Goal: Check status: Check status

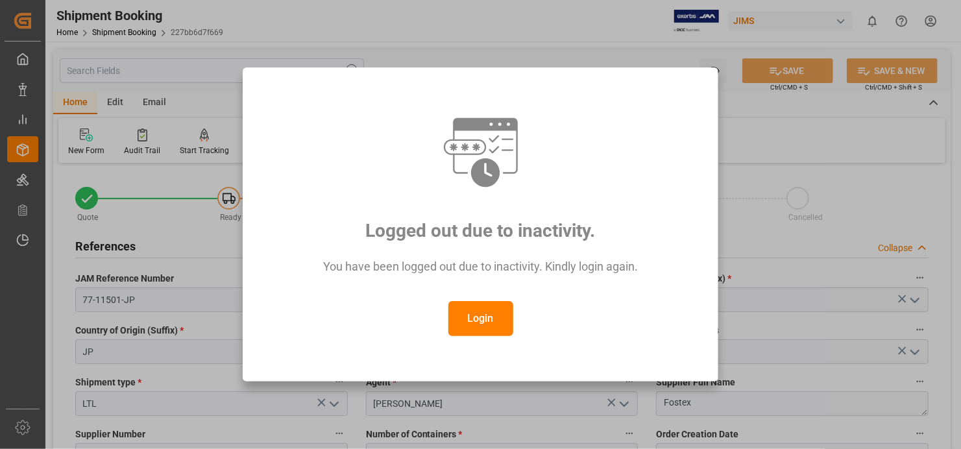
click at [478, 309] on button "Login" at bounding box center [480, 318] width 65 height 35
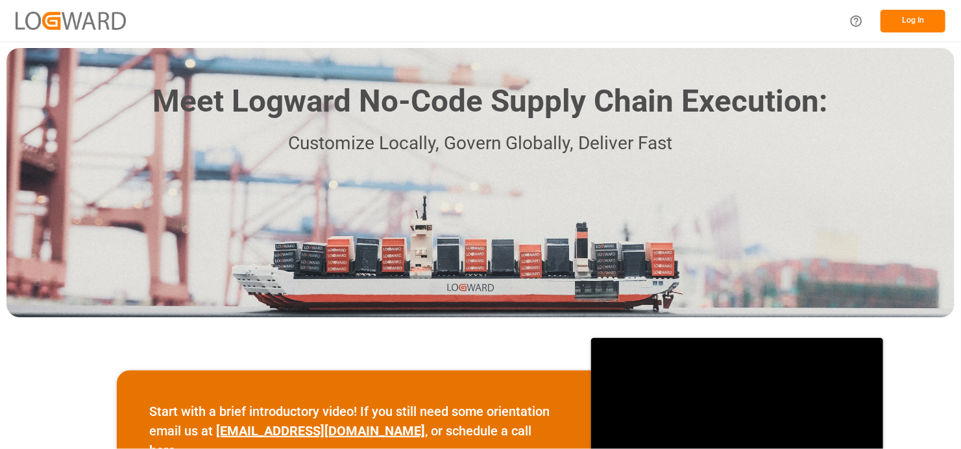
click at [916, 23] on button "Log In" at bounding box center [912, 21] width 65 height 23
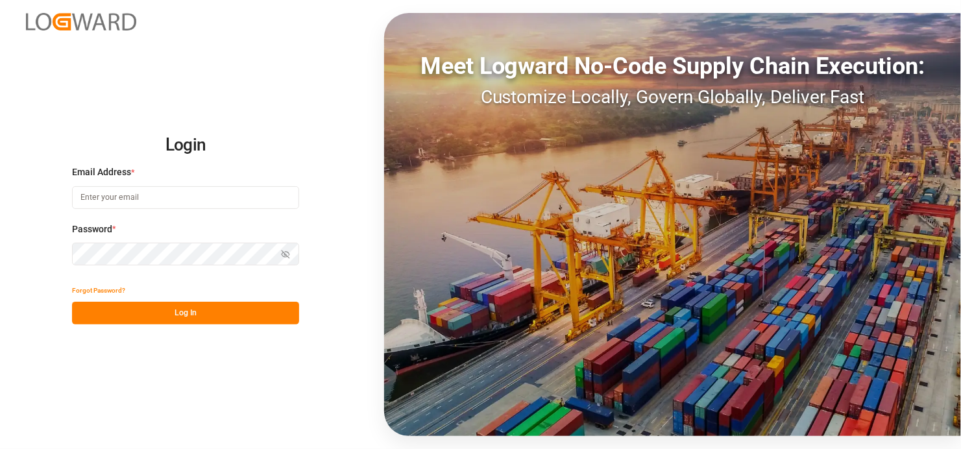
type input "[EMAIL_ADDRESS][DOMAIN_NAME]"
click at [171, 311] on button "Log In" at bounding box center [185, 313] width 227 height 23
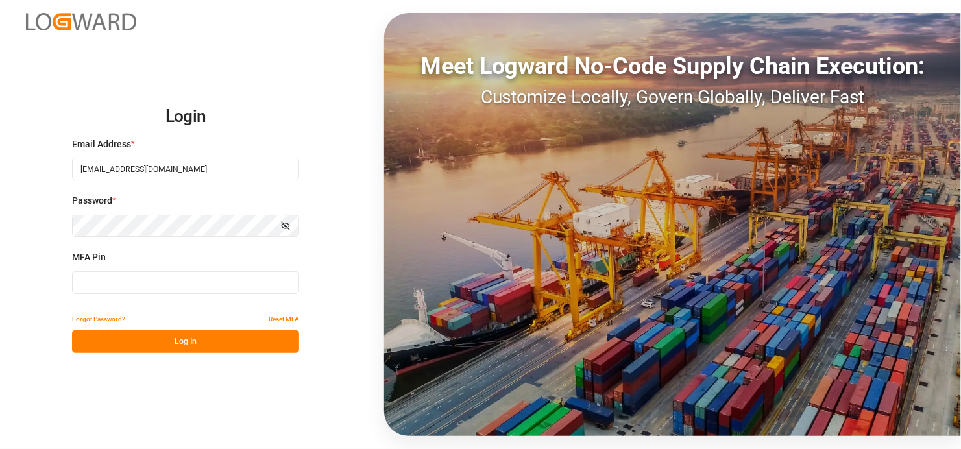
click at [123, 285] on input at bounding box center [185, 282] width 227 height 23
type input "631889"
click at [180, 337] on button "Log In" at bounding box center [185, 341] width 227 height 23
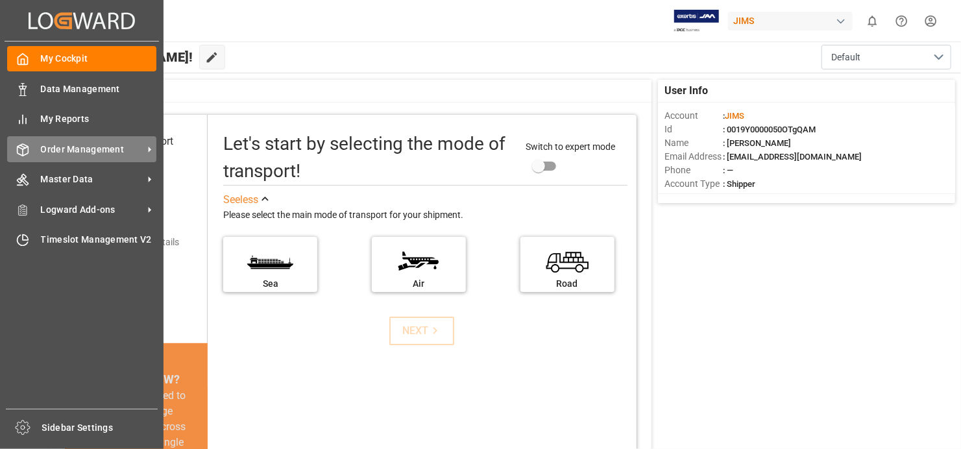
click at [140, 149] on span "Order Management" at bounding box center [92, 150] width 102 height 14
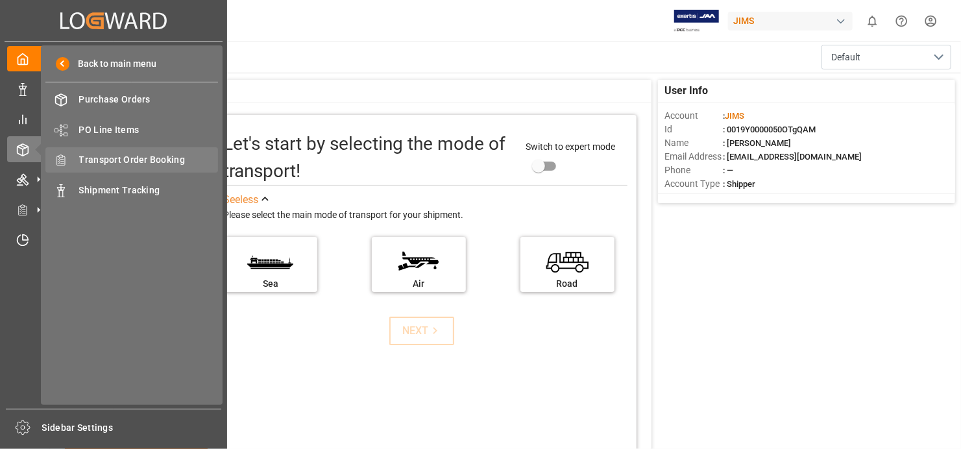
click at [158, 158] on span "Transport Order Booking" at bounding box center [148, 160] width 139 height 14
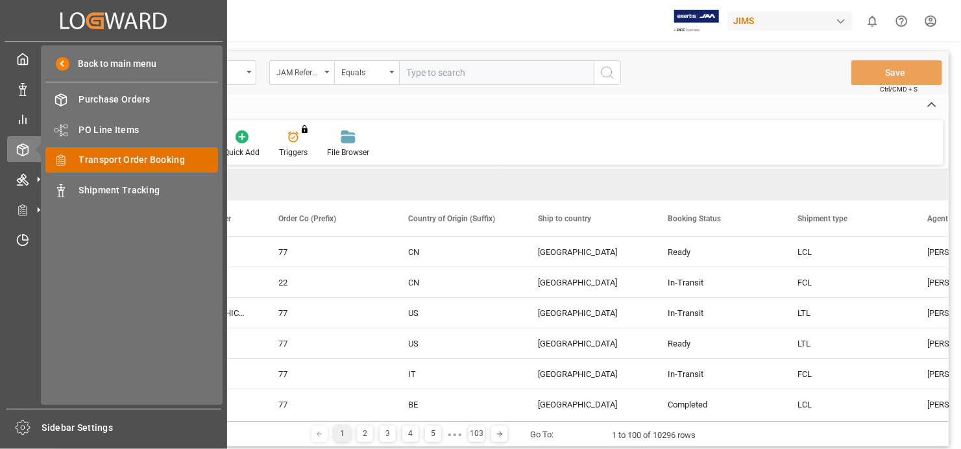
click at [167, 154] on span "Transport Order Booking" at bounding box center [148, 160] width 139 height 14
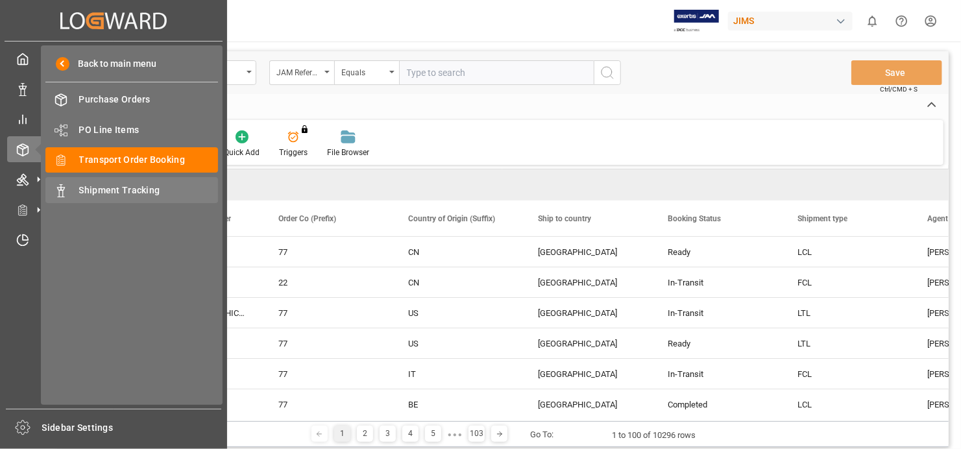
click at [136, 187] on span "Shipment Tracking" at bounding box center [148, 191] width 139 height 14
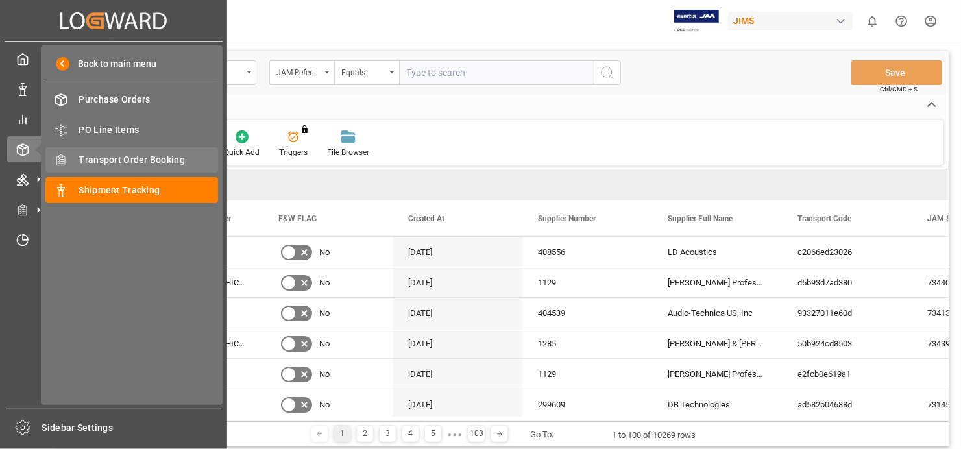
click at [156, 158] on span "Transport Order Booking" at bounding box center [148, 160] width 139 height 14
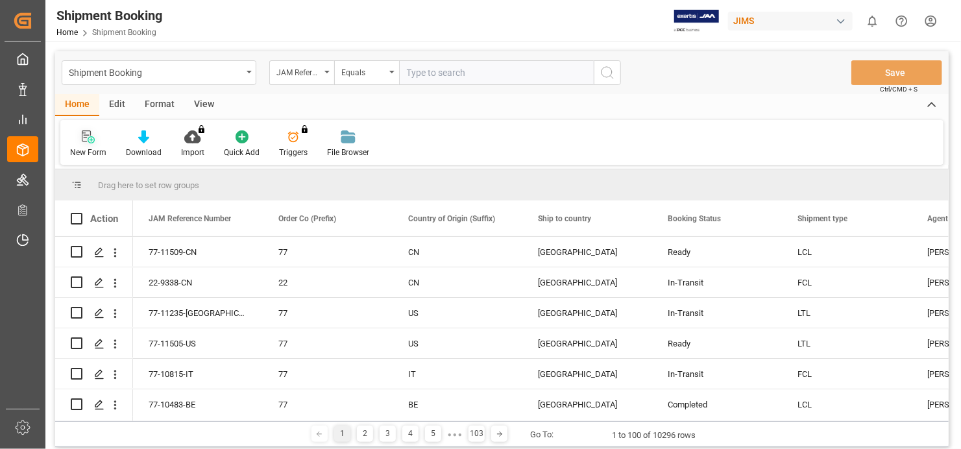
click at [89, 147] on div "New Form" at bounding box center [88, 153] width 36 height 12
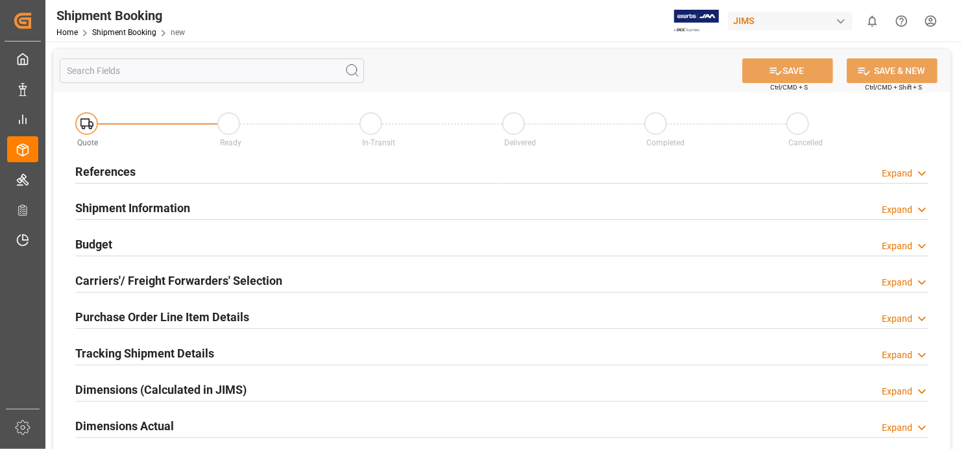
click at [106, 168] on h2 "References" at bounding box center [105, 172] width 60 height 18
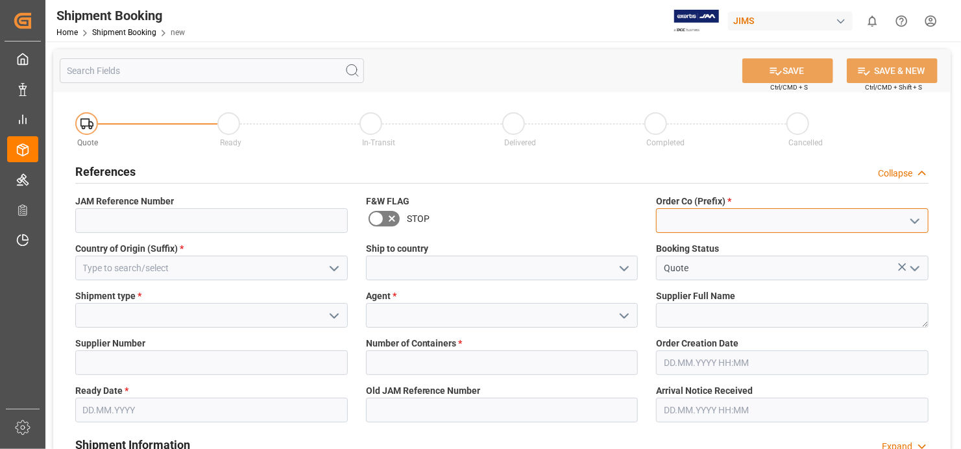
click at [711, 221] on input at bounding box center [792, 220] width 272 height 25
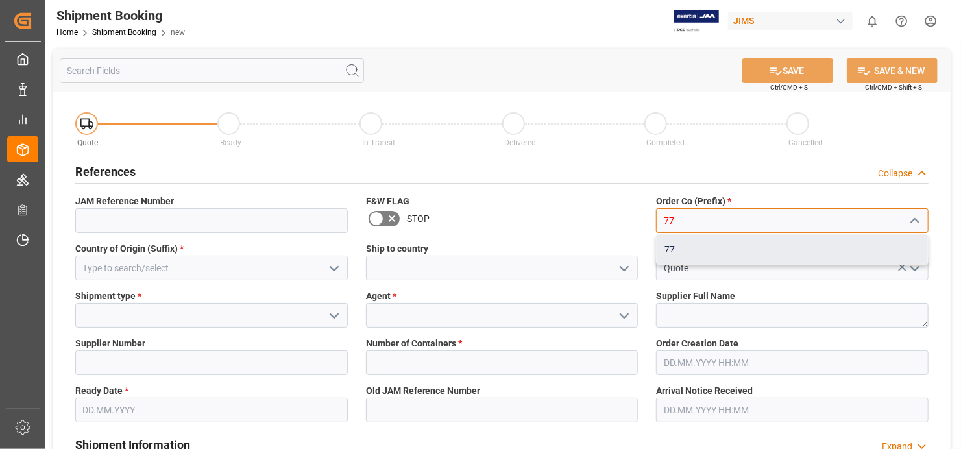
click at [713, 242] on div "77" at bounding box center [791, 249] width 271 height 29
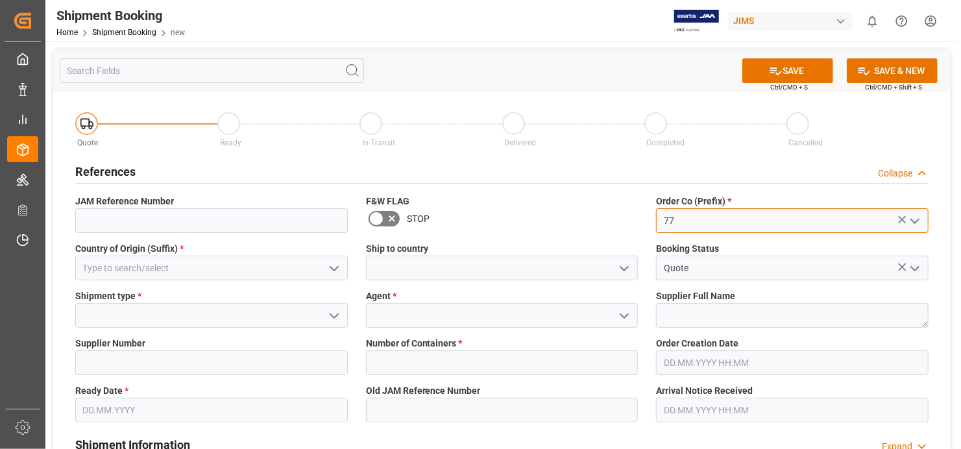
type input "77"
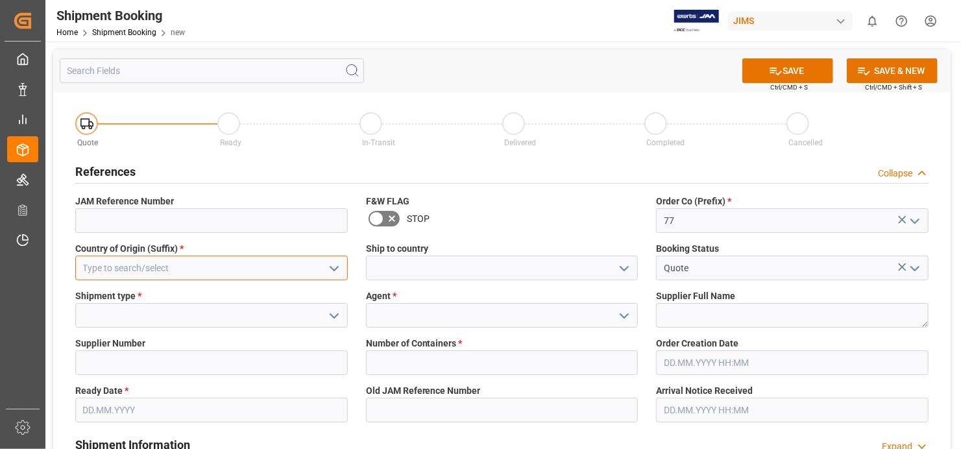
click at [266, 272] on input at bounding box center [211, 268] width 272 height 25
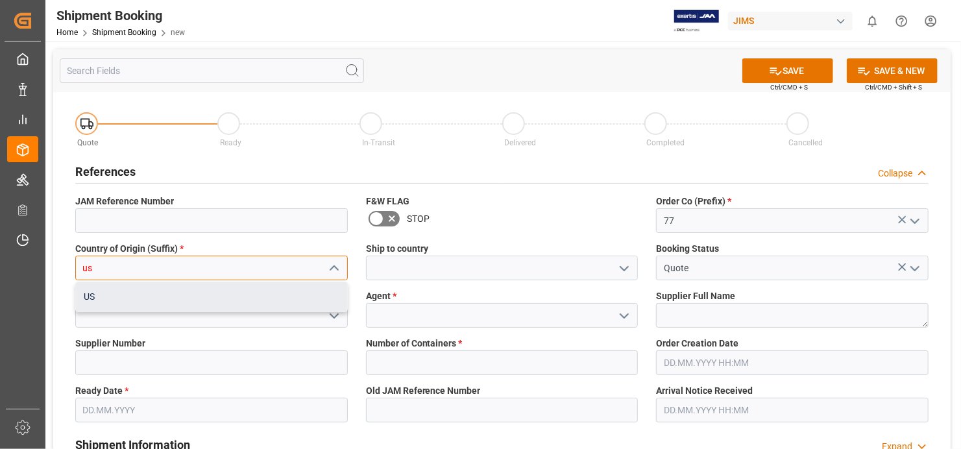
click at [238, 297] on div "US" at bounding box center [211, 296] width 271 height 29
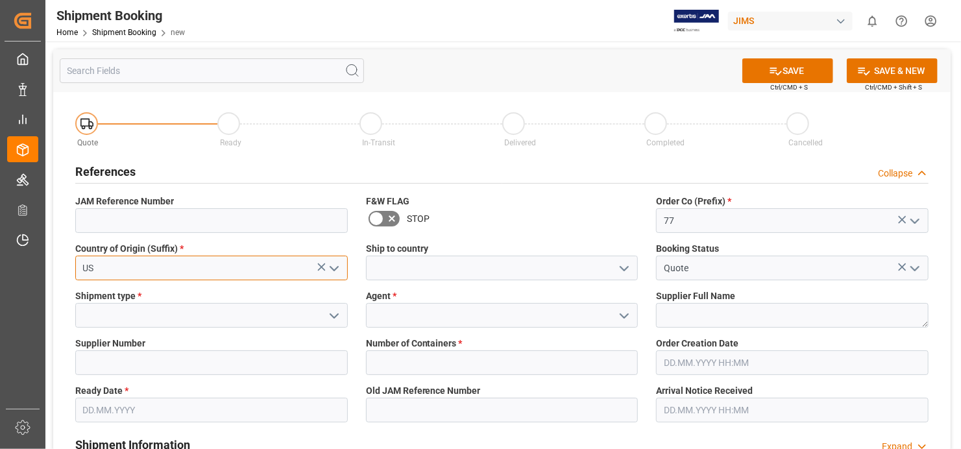
type input "US"
click at [529, 269] on input at bounding box center [502, 268] width 272 height 25
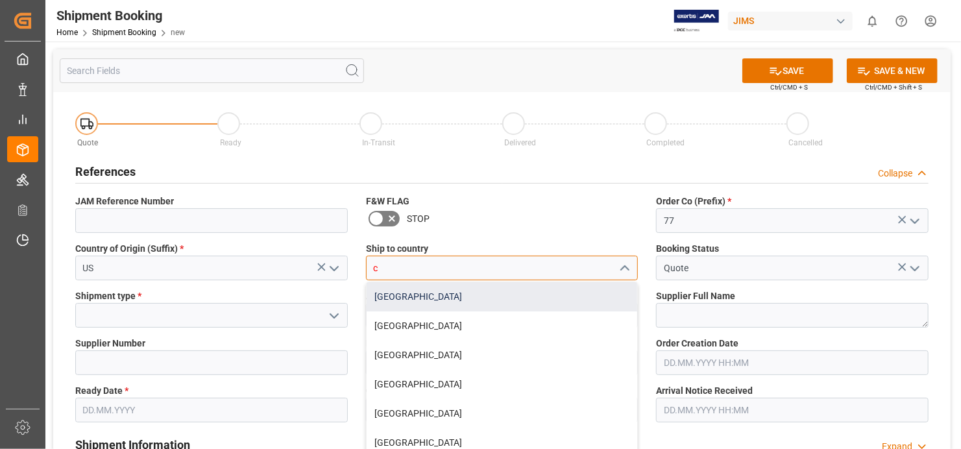
click at [500, 299] on div "[GEOGRAPHIC_DATA]" at bounding box center [501, 296] width 271 height 29
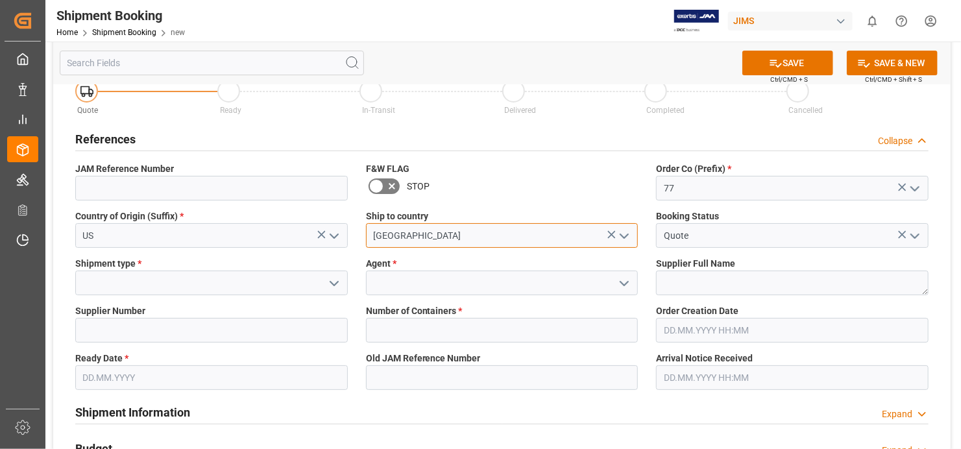
scroll to position [43, 0]
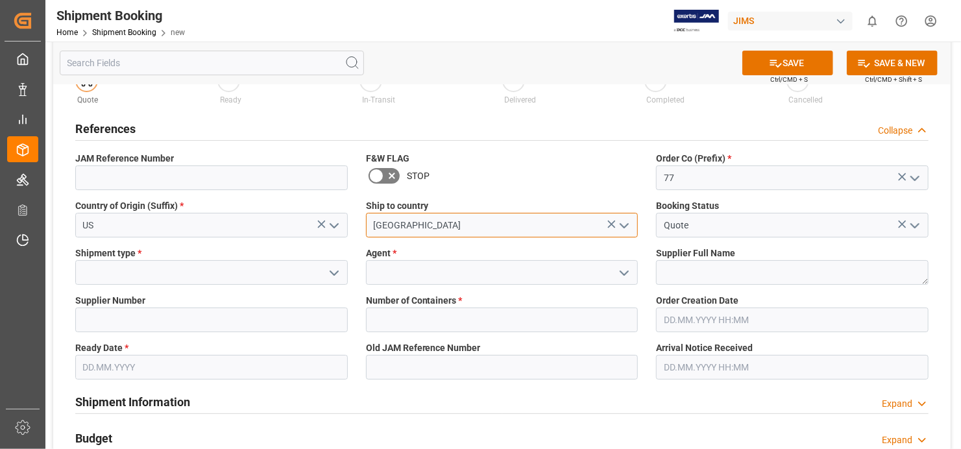
type input "[GEOGRAPHIC_DATA]"
click at [341, 268] on icon "open menu" at bounding box center [334, 273] width 16 height 16
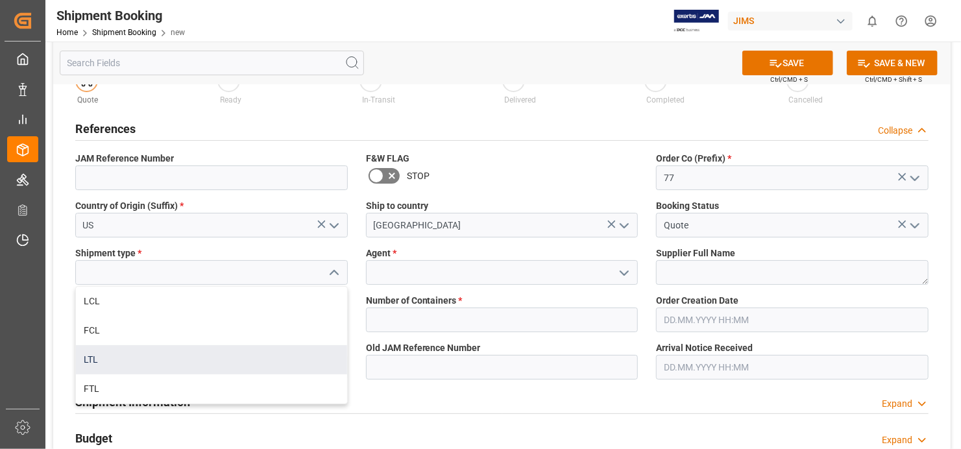
click at [250, 353] on div "LTL" at bounding box center [211, 359] width 271 height 29
type input "LTL"
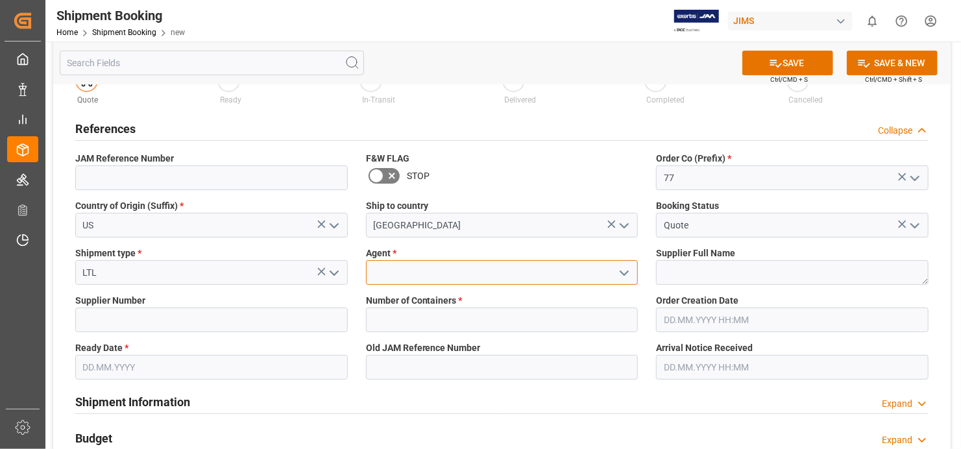
click at [457, 268] on input at bounding box center [502, 272] width 272 height 25
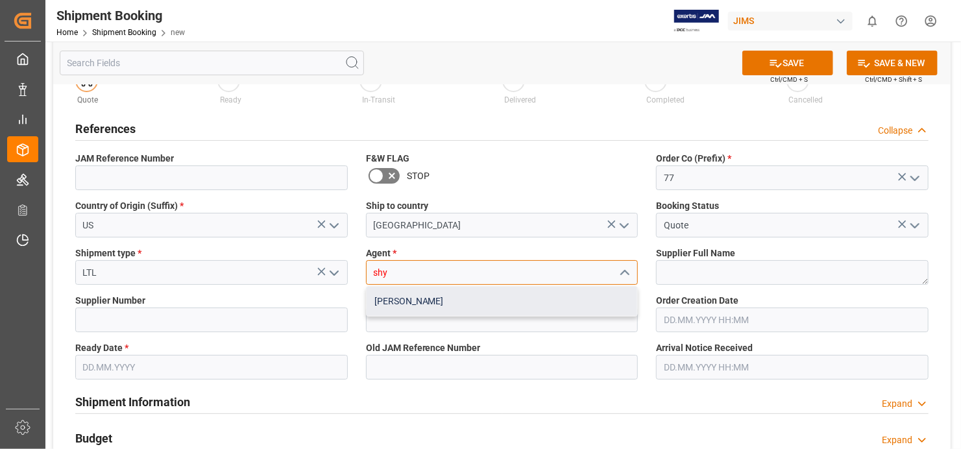
click at [464, 305] on div "[PERSON_NAME]" at bounding box center [501, 301] width 271 height 29
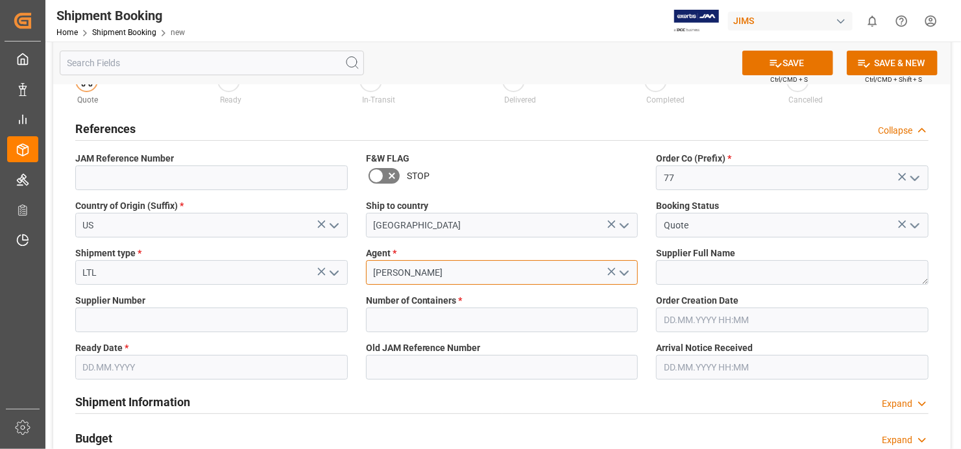
type input "[PERSON_NAME]"
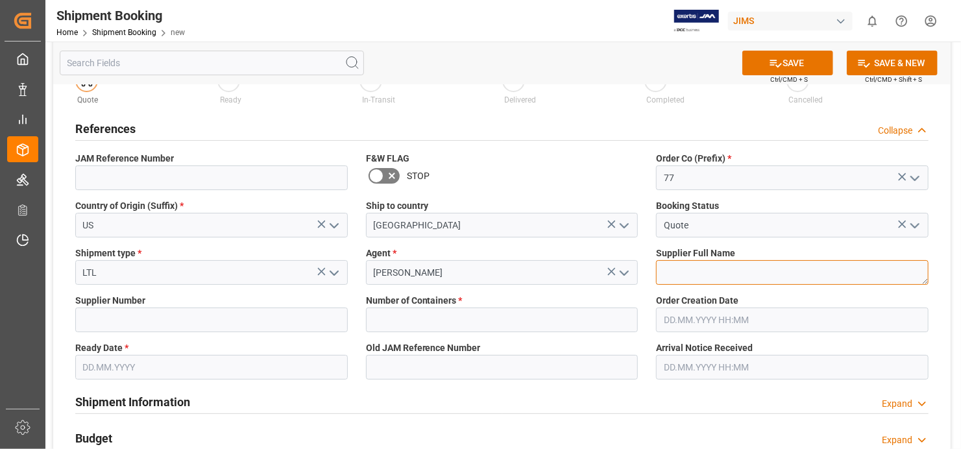
click at [759, 272] on textarea at bounding box center [792, 272] width 272 height 25
type textarea "Warm Audio"
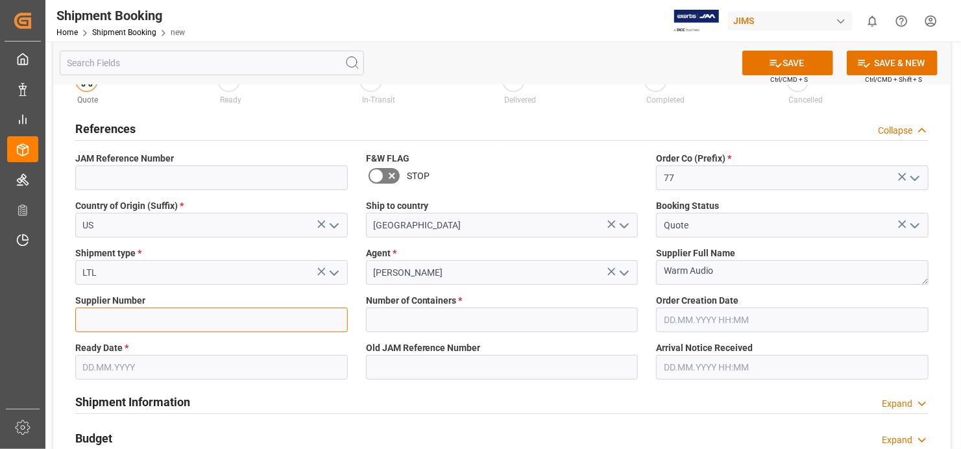
click at [154, 313] on input at bounding box center [211, 319] width 272 height 25
click at [194, 309] on input at bounding box center [211, 319] width 272 height 25
type input "529486"
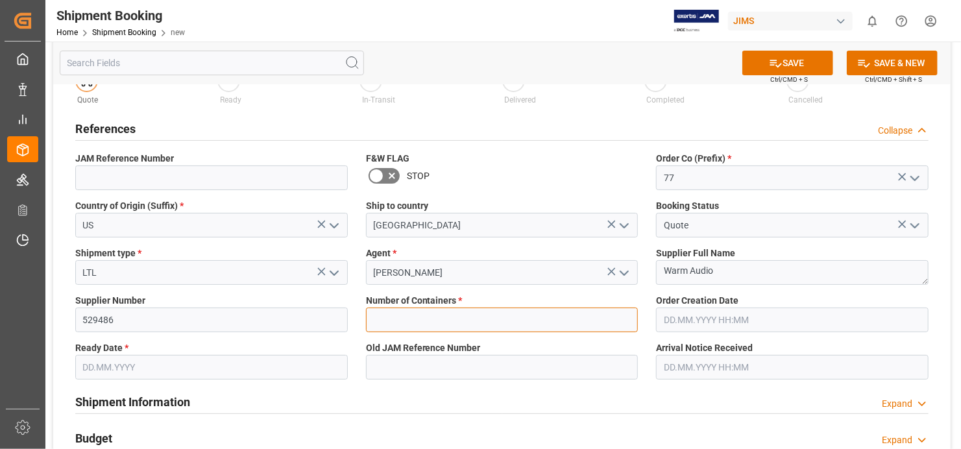
click at [551, 322] on input "text" at bounding box center [502, 319] width 272 height 25
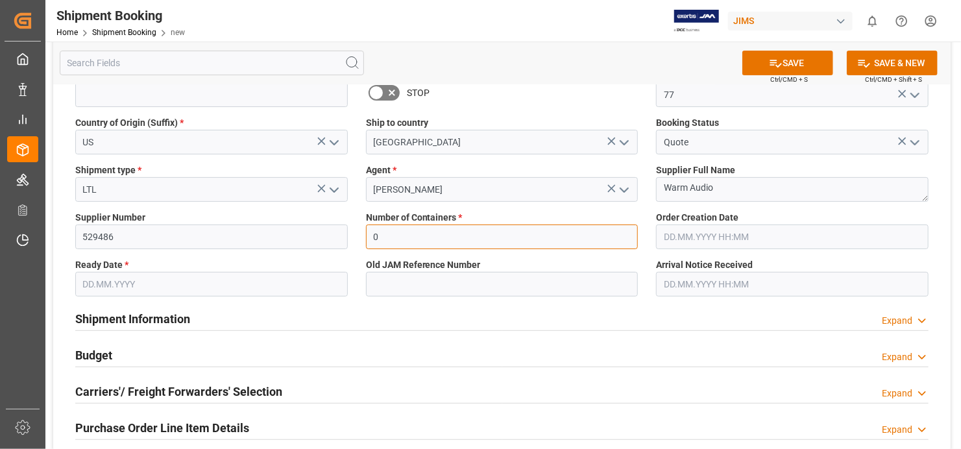
scroll to position [130, 0]
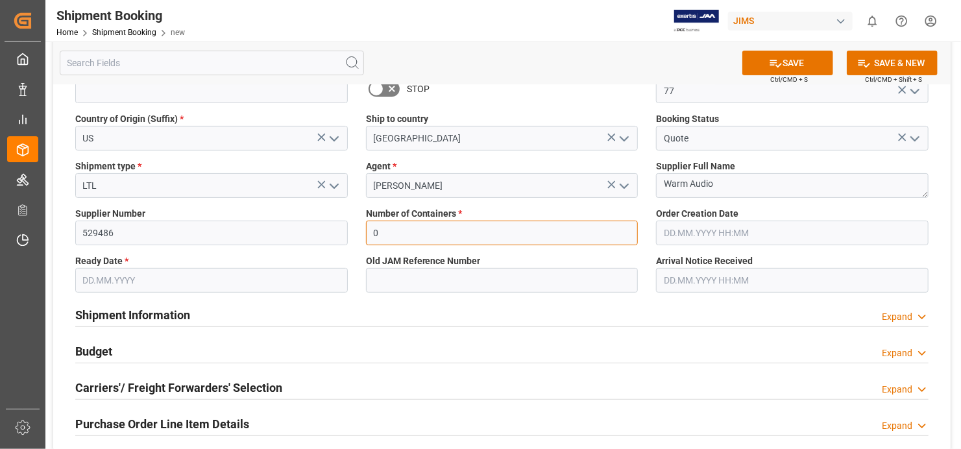
type input "0"
click at [330, 278] on input "text" at bounding box center [211, 280] width 272 height 25
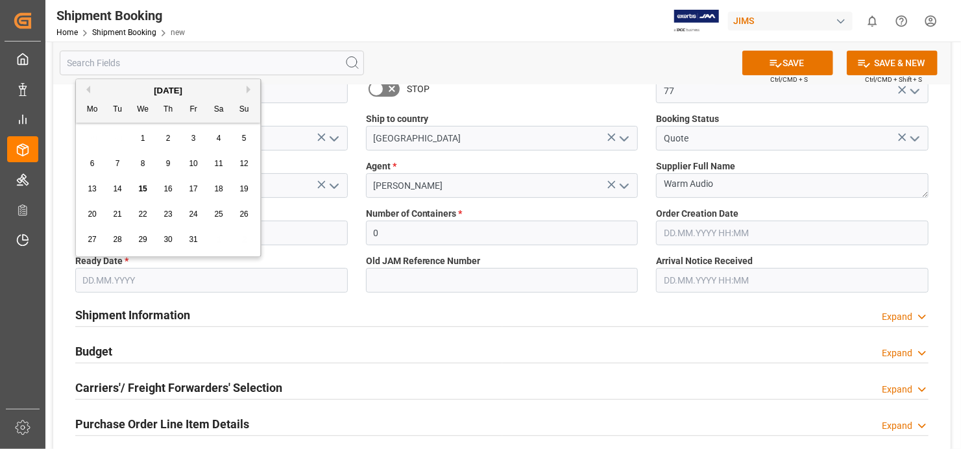
click at [145, 188] on span "15" at bounding box center [142, 188] width 8 height 9
type input "[DATE]"
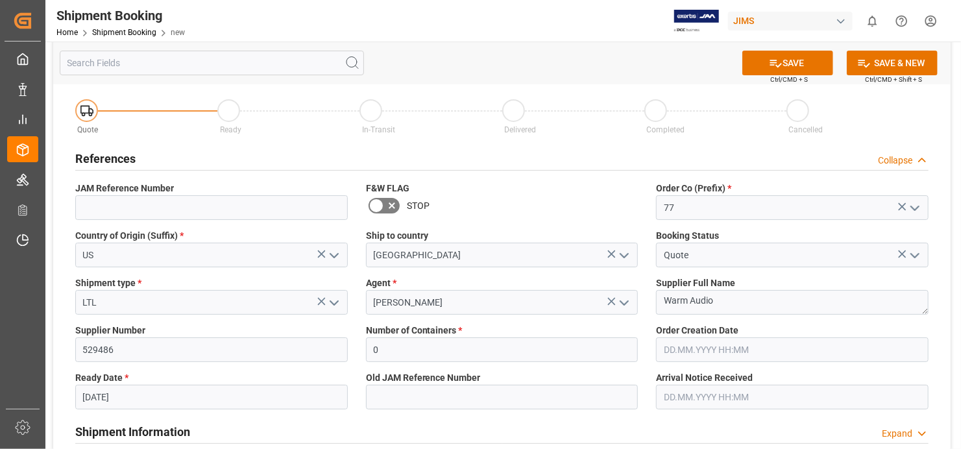
scroll to position [0, 0]
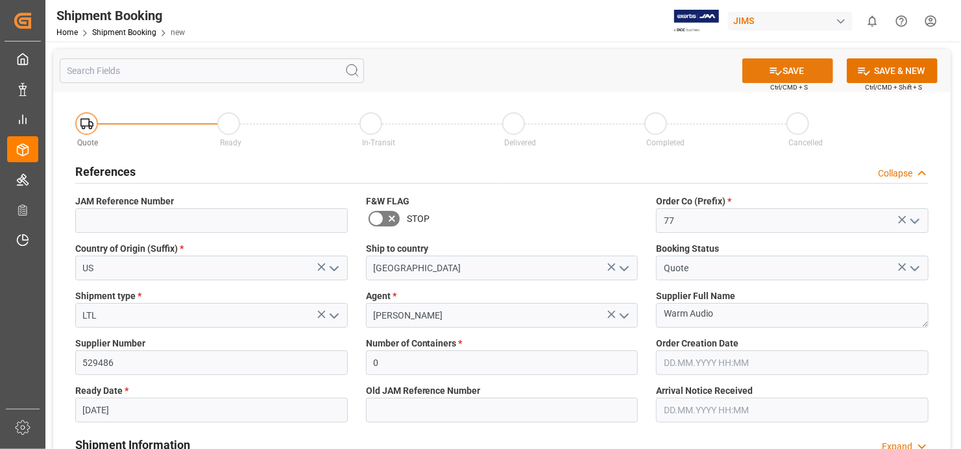
click at [796, 71] on button "SAVE" at bounding box center [787, 70] width 91 height 25
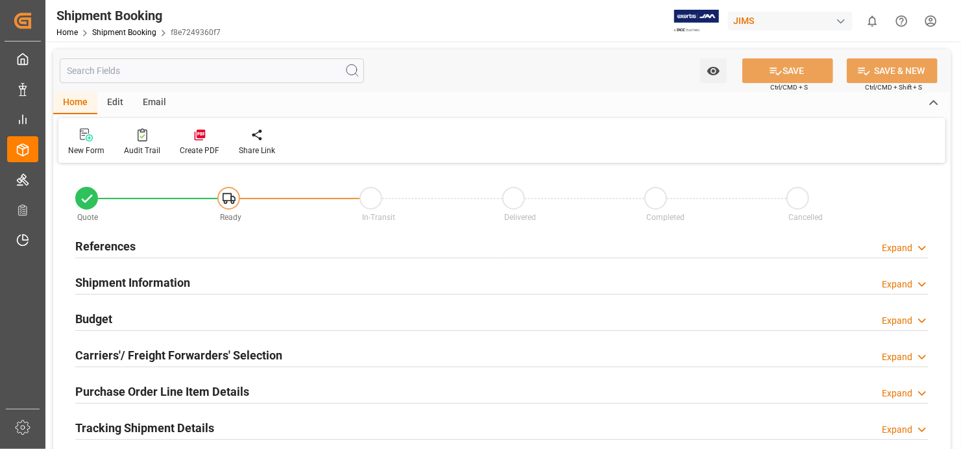
type input "0"
type input "[DATE]"
click at [107, 243] on h2 "References" at bounding box center [105, 246] width 60 height 18
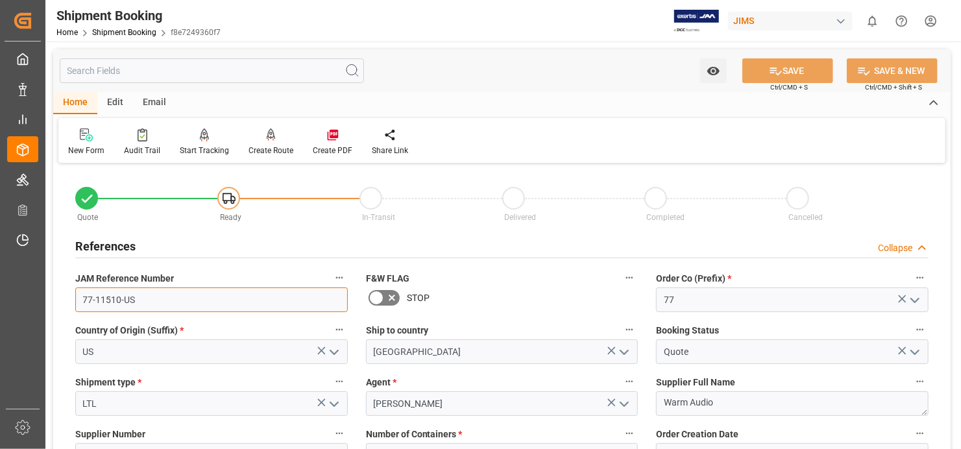
drag, startPoint x: 134, startPoint y: 300, endPoint x: 78, endPoint y: 304, distance: 55.9
click at [78, 304] on input "77-11510-US" at bounding box center [211, 299] width 272 height 25
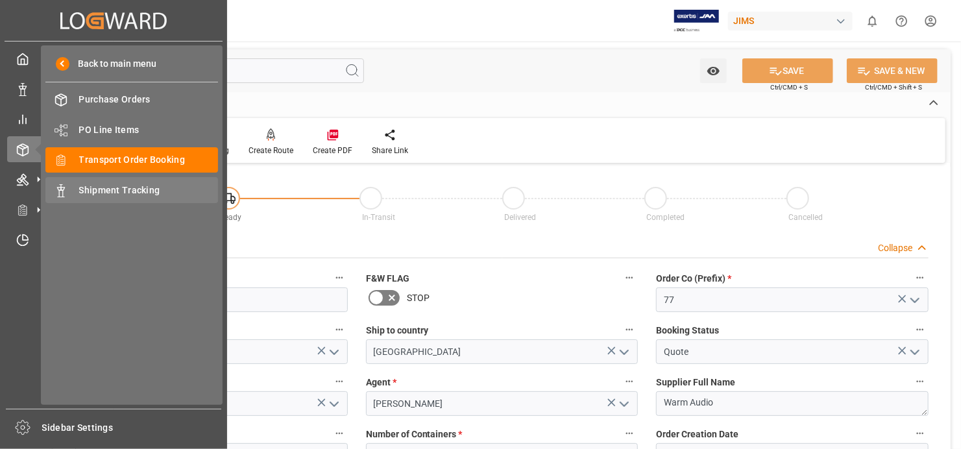
click at [130, 184] on span "Shipment Tracking" at bounding box center [148, 191] width 139 height 14
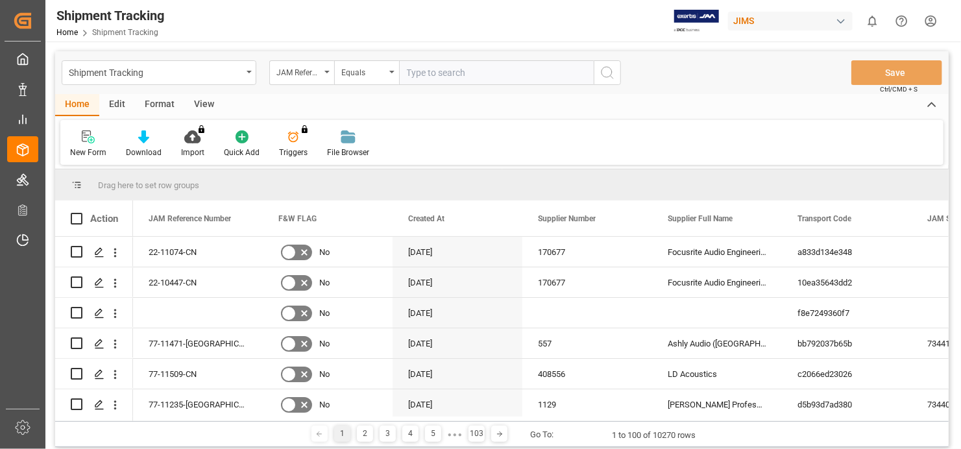
click at [446, 69] on input "text" at bounding box center [496, 72] width 195 height 25
type input "2"
click at [461, 67] on input "text" at bounding box center [496, 72] width 195 height 25
paste input "77-10263-IT"
type input "77-10263-IT"
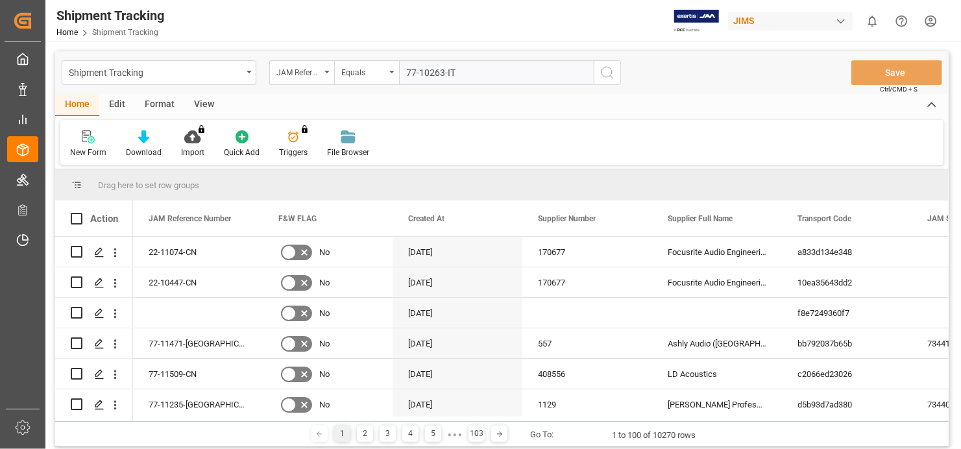
click at [607, 69] on icon "search button" at bounding box center [607, 73] width 16 height 16
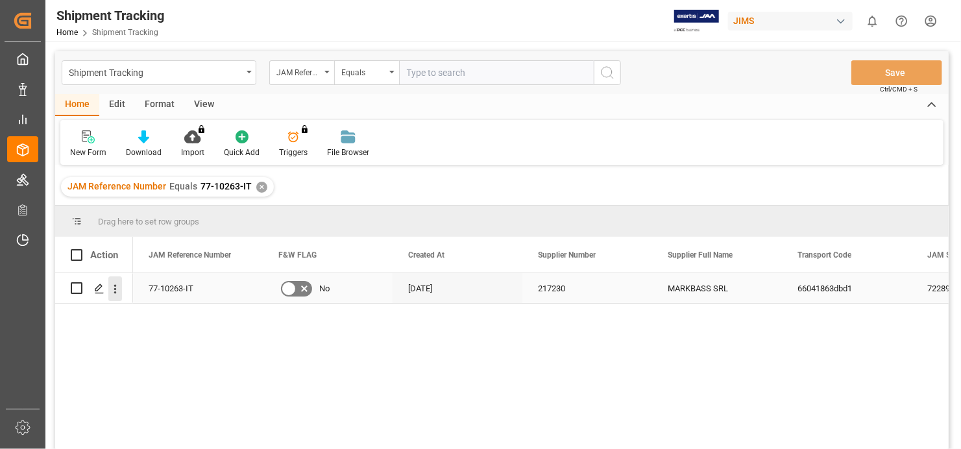
click at [114, 294] on icon "open menu" at bounding box center [115, 289] width 14 height 14
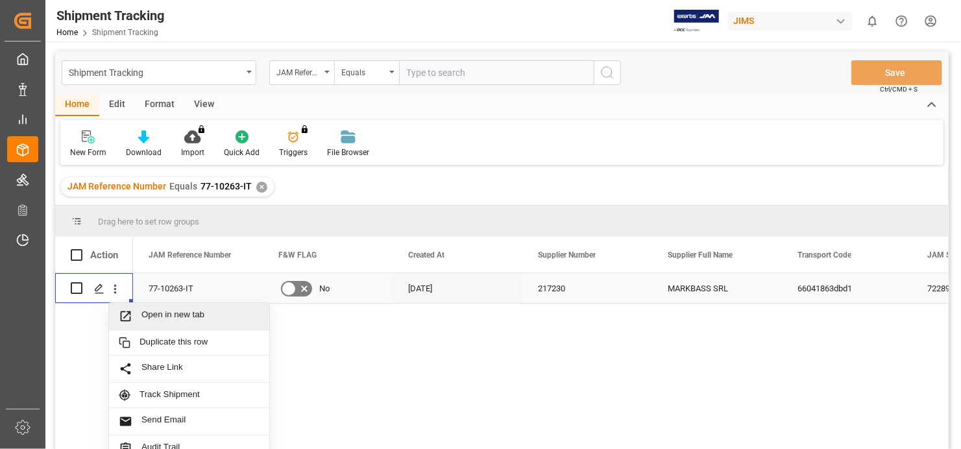
click at [145, 312] on span "Open in new tab" at bounding box center [200, 316] width 118 height 14
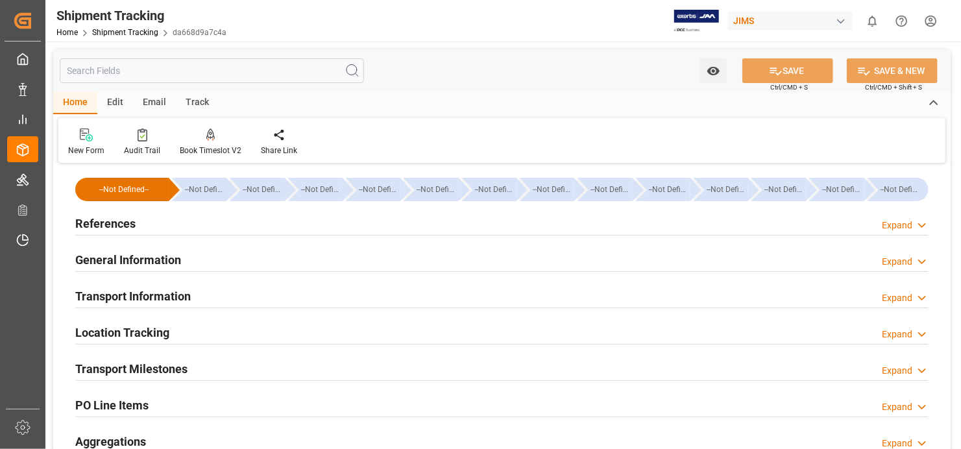
click at [117, 224] on h2 "References" at bounding box center [105, 224] width 60 height 18
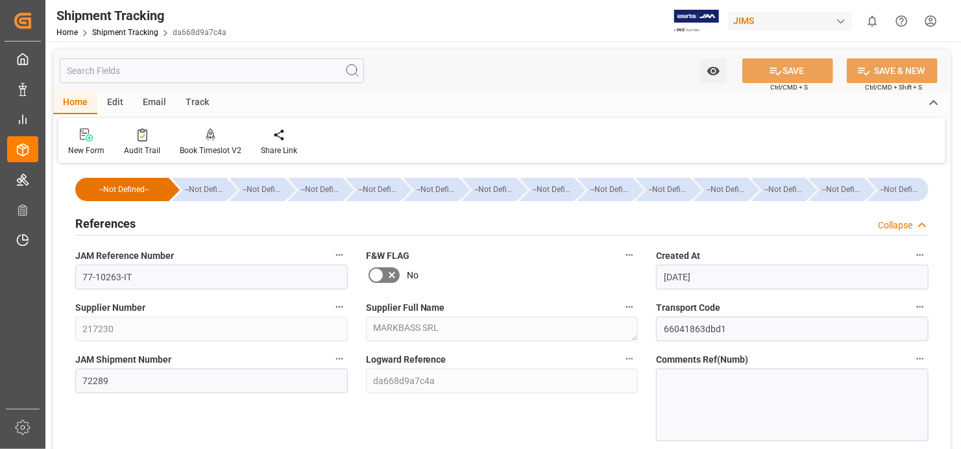
click at [117, 224] on h2 "References" at bounding box center [105, 224] width 60 height 18
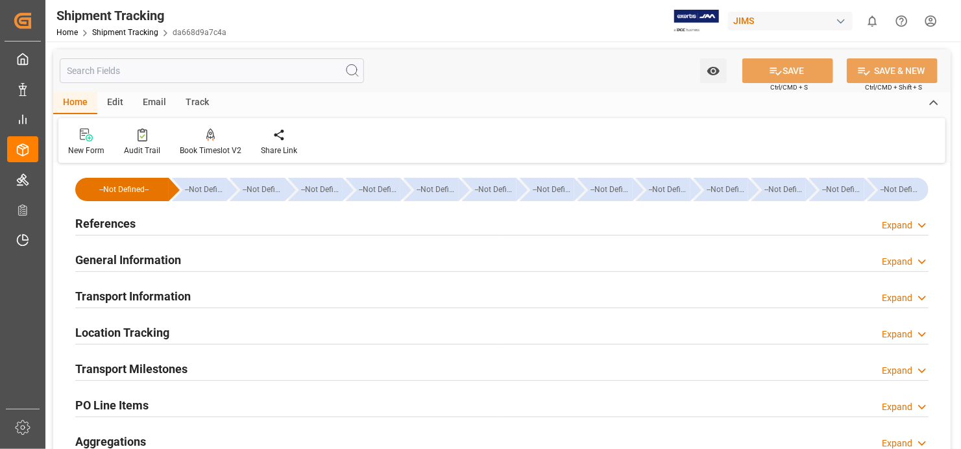
click at [117, 259] on h2 "General Information" at bounding box center [128, 260] width 106 height 18
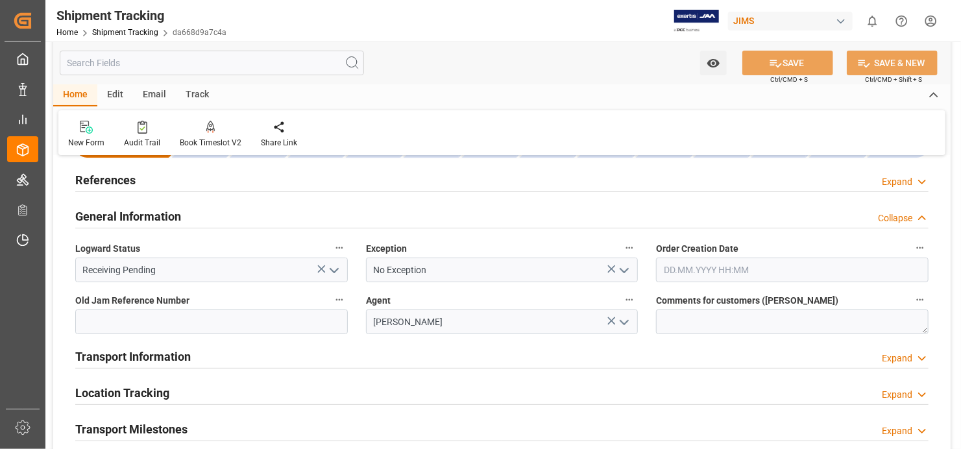
scroll to position [43, 0]
click at [174, 217] on h2 "General Information" at bounding box center [128, 217] width 106 height 18
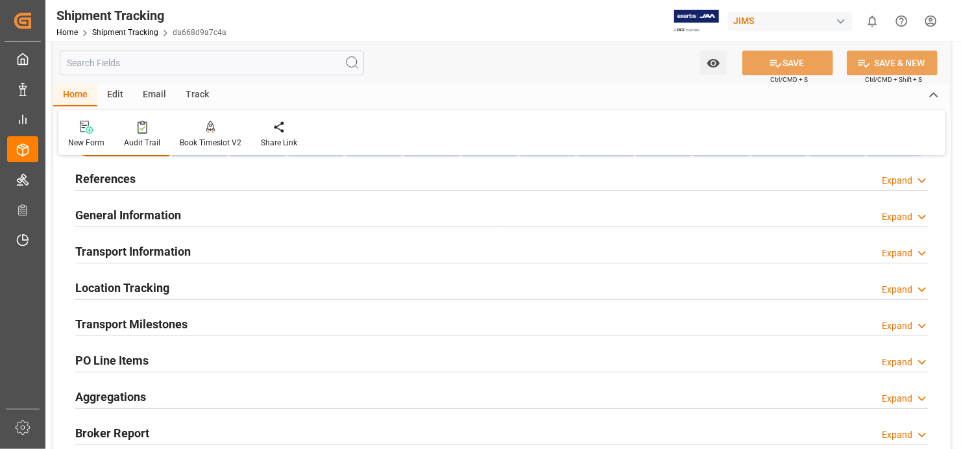
scroll to position [130, 0]
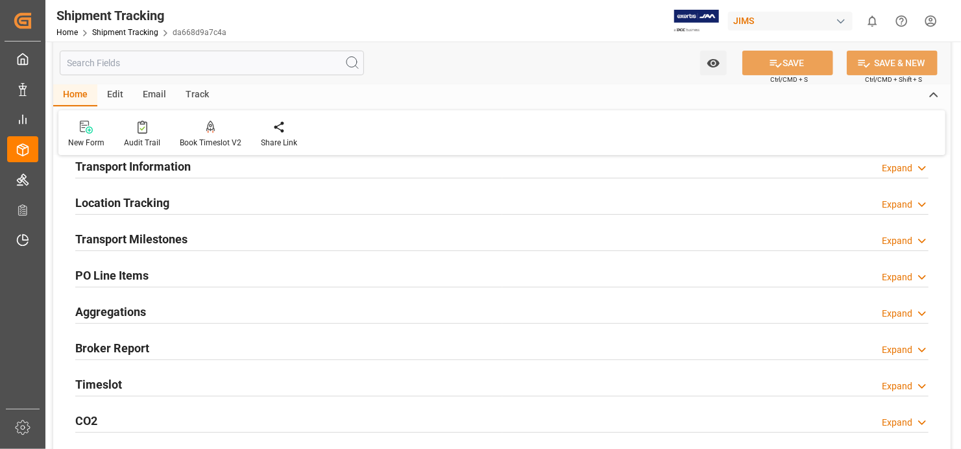
click at [119, 268] on h2 "PO Line Items" at bounding box center [111, 276] width 73 height 18
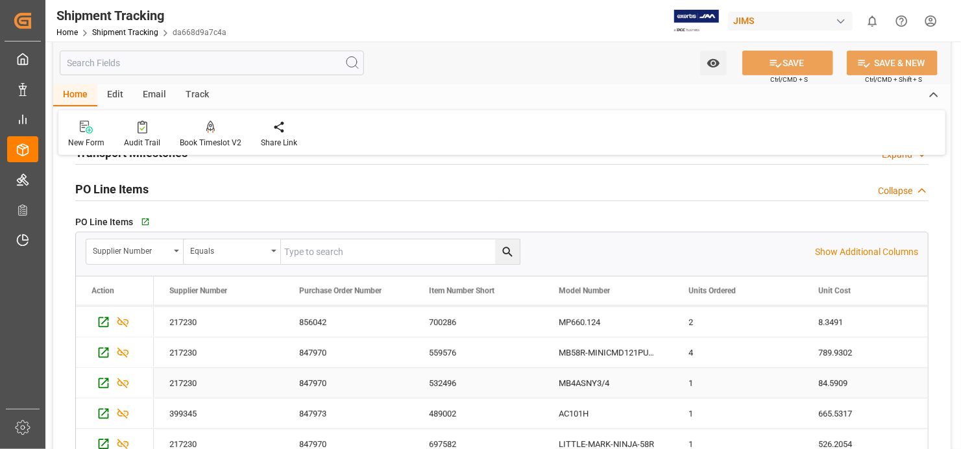
scroll to position [302, 0]
